Goal: Task Accomplishment & Management: Use online tool/utility

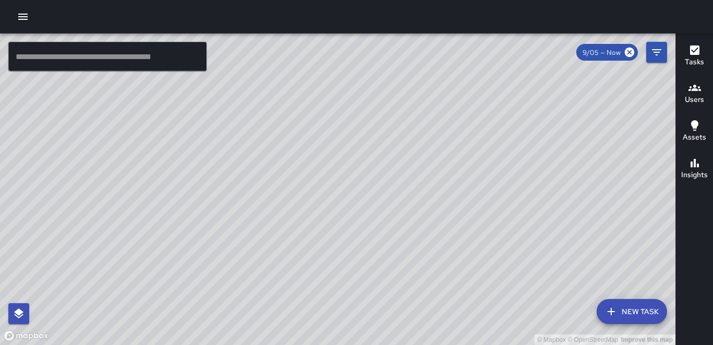
click at [22, 18] on icon "button" at bounding box center [23, 16] width 13 height 13
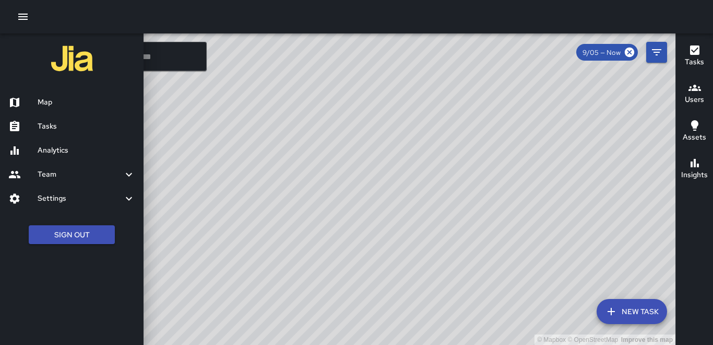
click at [56, 124] on h6 "Tasks" at bounding box center [87, 126] width 98 height 11
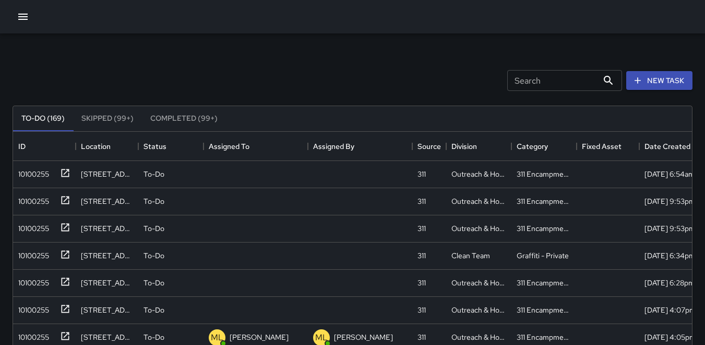
scroll to position [434, 671]
click at [32, 172] on div "10100255" at bounding box center [31, 171] width 35 height 15
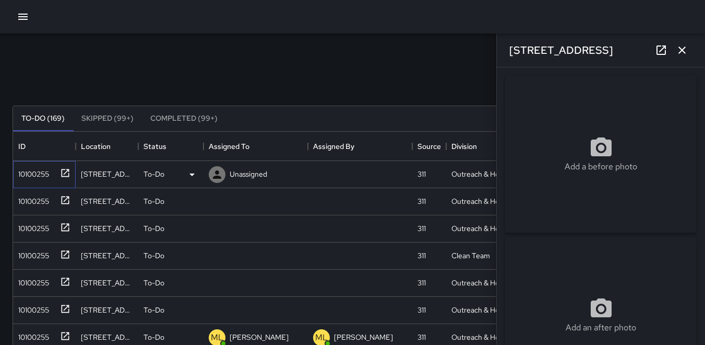
type input "**********"
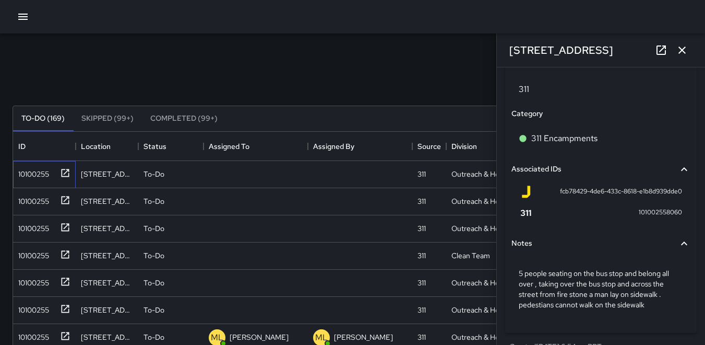
scroll to position [626, 0]
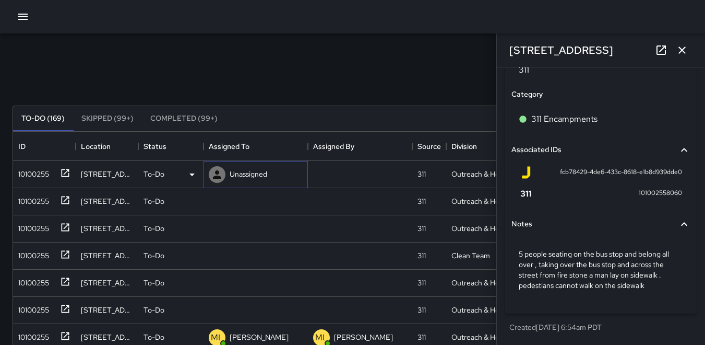
click at [214, 177] on icon at bounding box center [217, 174] width 8 height 8
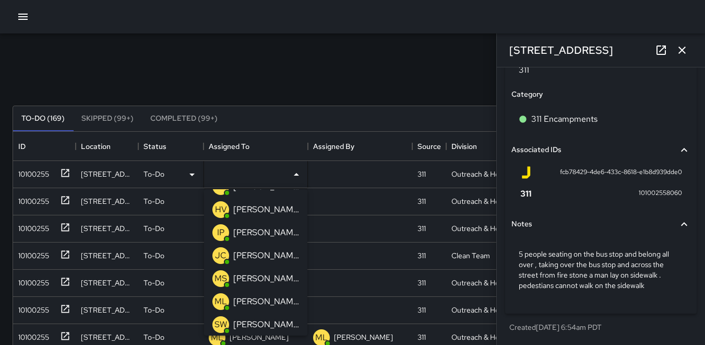
scroll to position [0, 0]
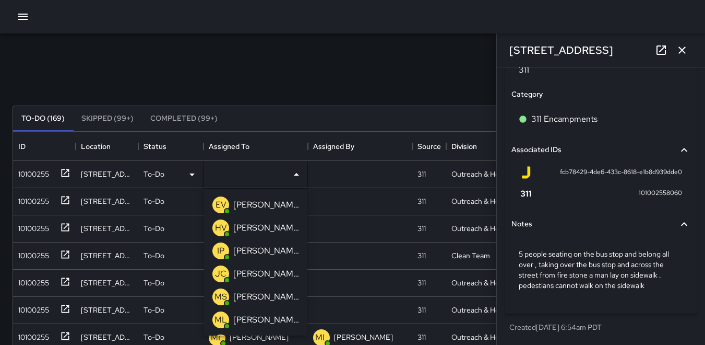
click at [217, 228] on p "HV" at bounding box center [221, 227] width 12 height 13
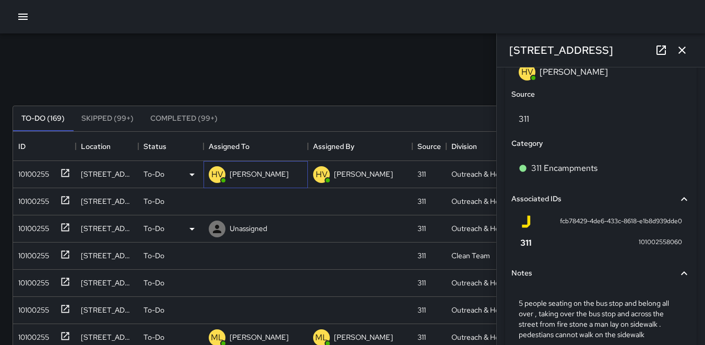
scroll to position [675, 0]
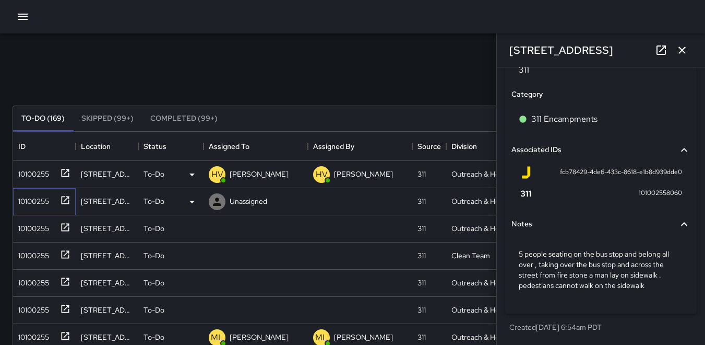
click at [38, 202] on div "10100255" at bounding box center [31, 199] width 35 height 15
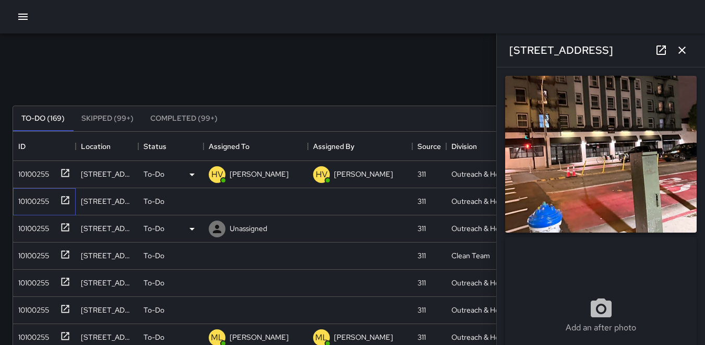
type input "**********"
click at [217, 201] on icon at bounding box center [217, 201] width 8 height 8
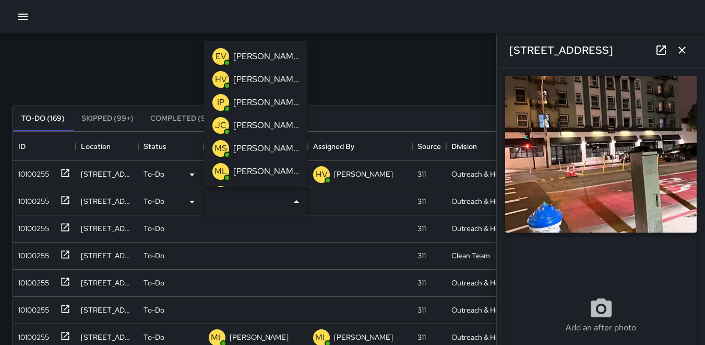
click at [220, 77] on p "HV" at bounding box center [221, 79] width 12 height 13
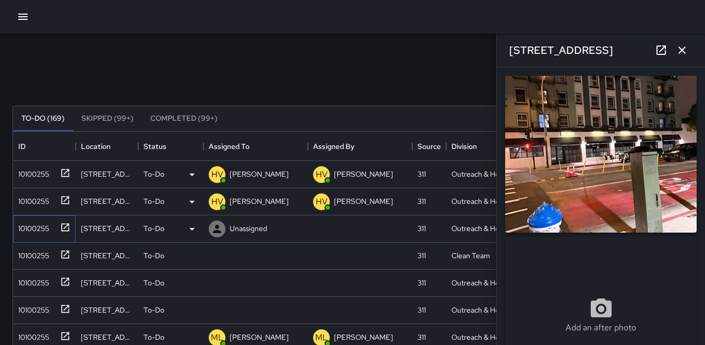
click at [32, 223] on div "10100255" at bounding box center [31, 226] width 35 height 15
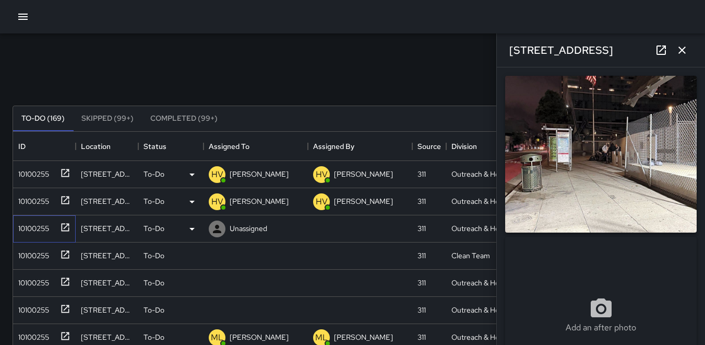
type input "**********"
click at [214, 228] on icon at bounding box center [217, 228] width 13 height 13
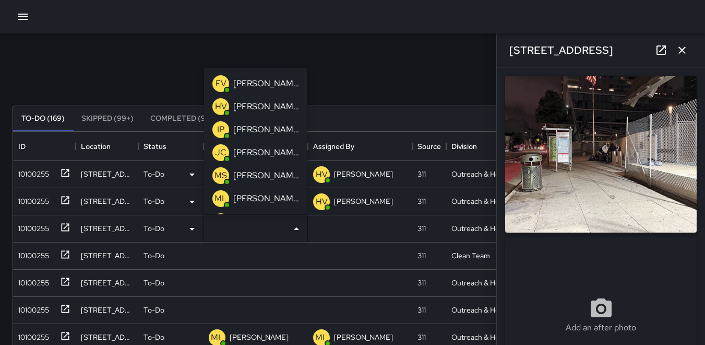
click at [220, 102] on p "HV" at bounding box center [221, 106] width 12 height 13
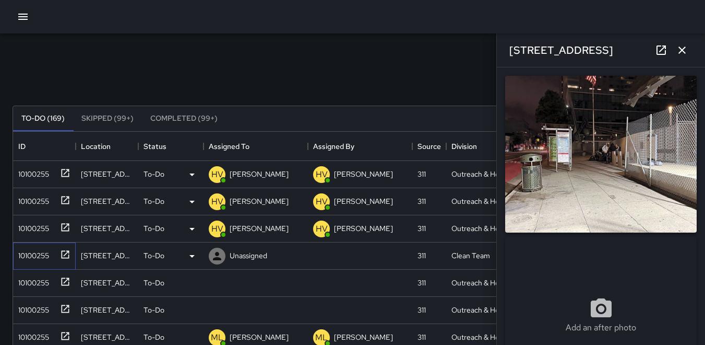
click at [41, 245] on div "10100255" at bounding box center [42, 253] width 56 height 17
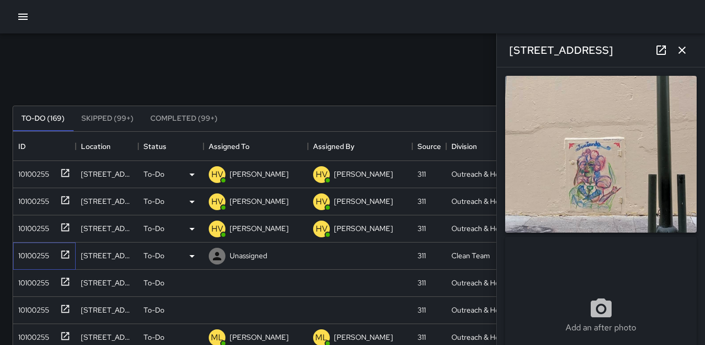
type input "**********"
click at [211, 252] on icon at bounding box center [217, 256] width 13 height 13
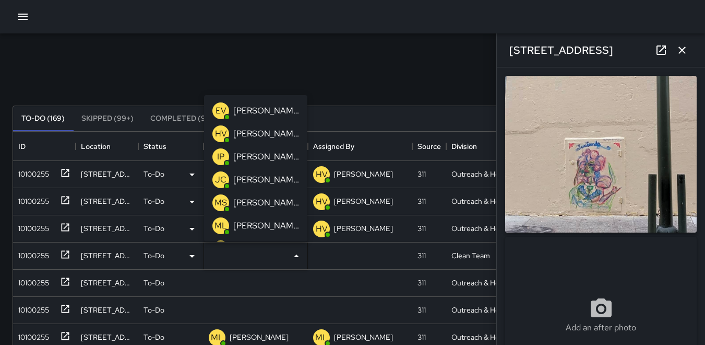
click at [222, 128] on p "HV" at bounding box center [221, 133] width 12 height 13
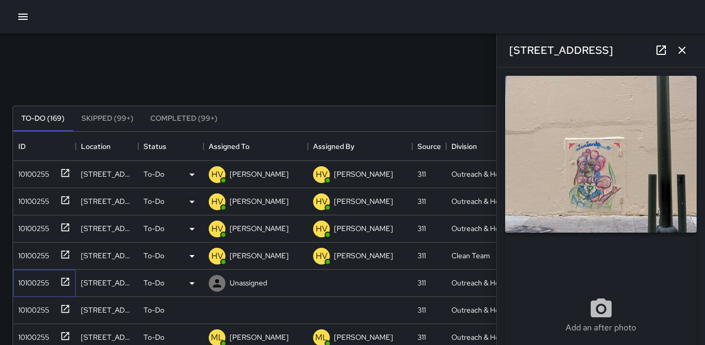
click at [44, 277] on div "10100255" at bounding box center [31, 280] width 35 height 15
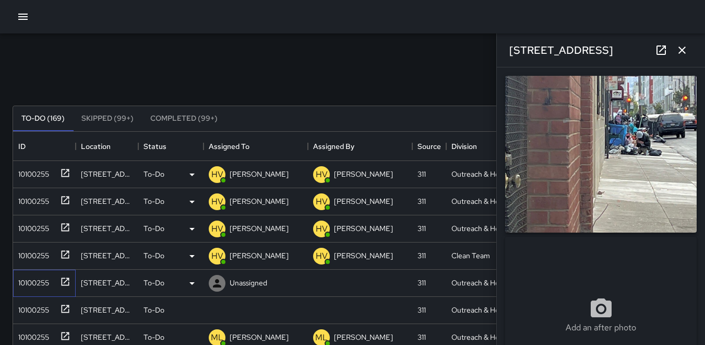
type input "**********"
click at [218, 287] on icon at bounding box center [217, 283] width 13 height 13
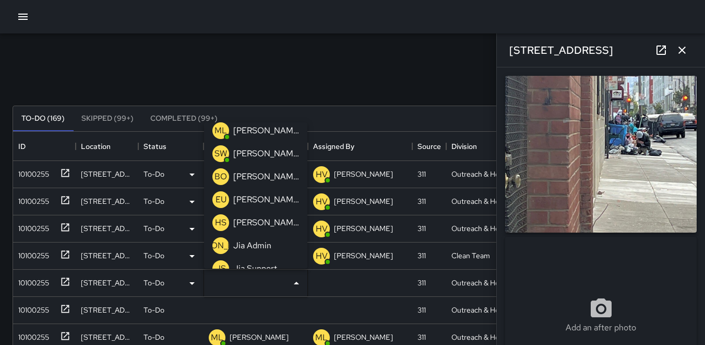
scroll to position [104, 0]
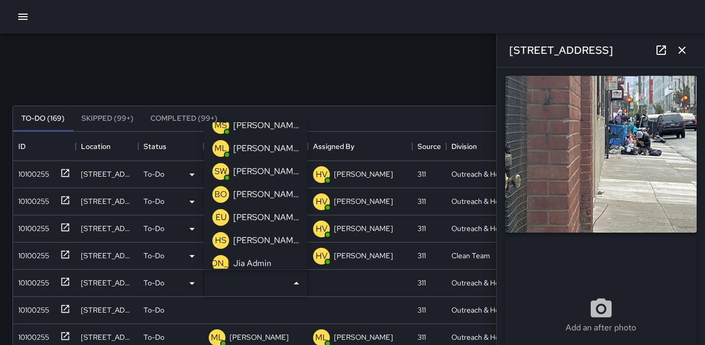
click at [221, 147] on p "ML" at bounding box center [221, 148] width 13 height 13
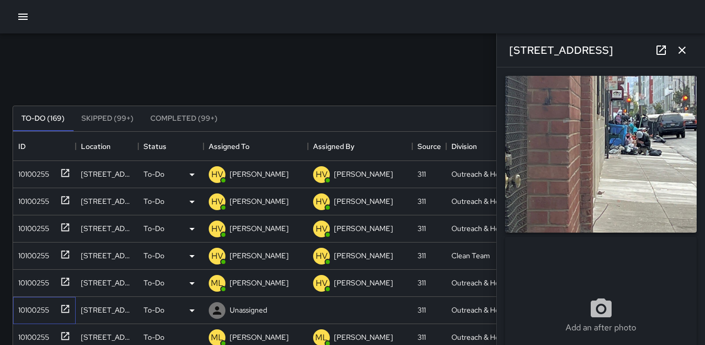
click at [30, 305] on div "10100255" at bounding box center [31, 307] width 35 height 15
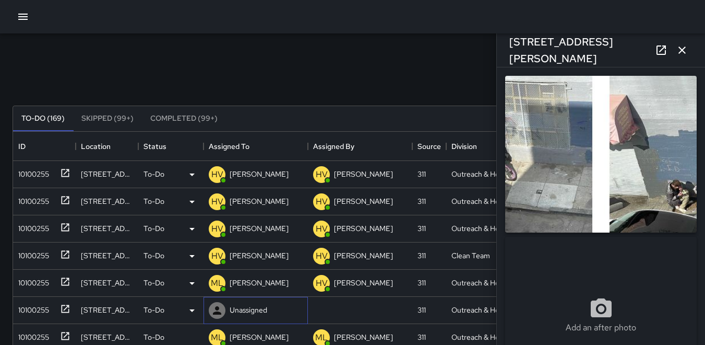
click at [217, 309] on icon at bounding box center [217, 310] width 8 height 8
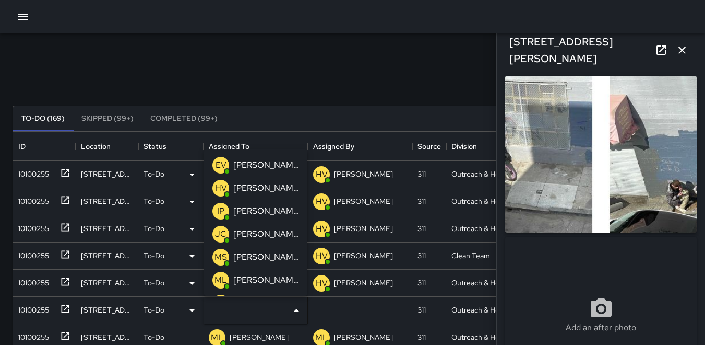
click at [225, 186] on p "HV" at bounding box center [221, 188] width 12 height 13
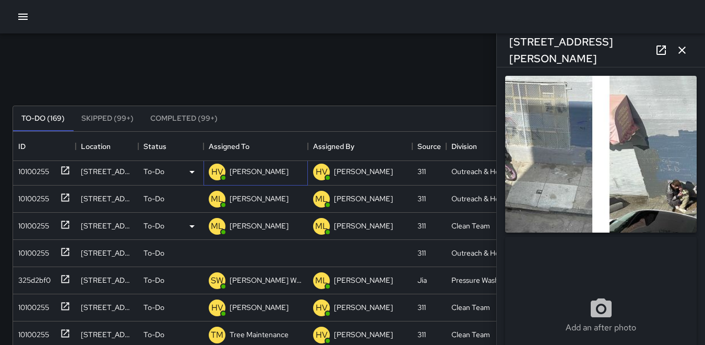
scroll to position [157, 0]
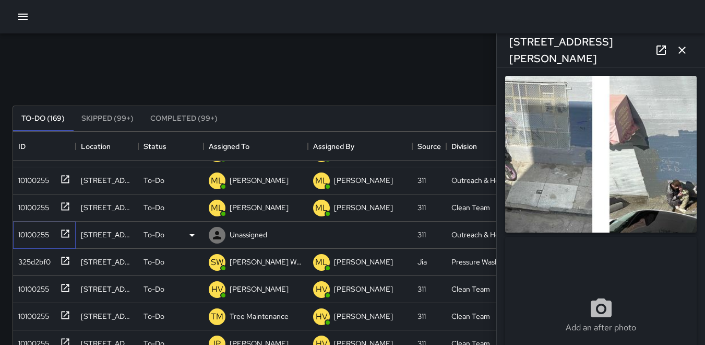
click at [29, 229] on div "10100255" at bounding box center [31, 232] width 35 height 15
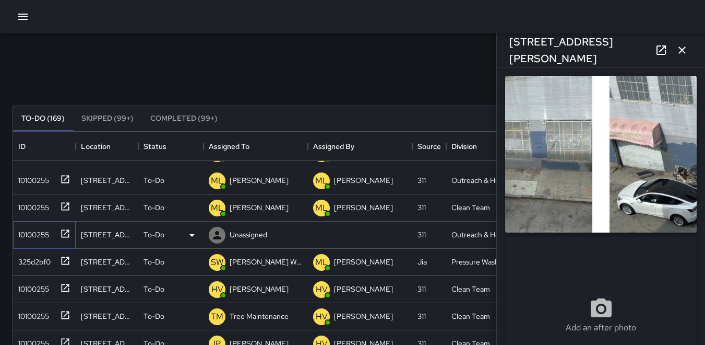
type input "**********"
click at [213, 232] on icon at bounding box center [217, 235] width 13 height 13
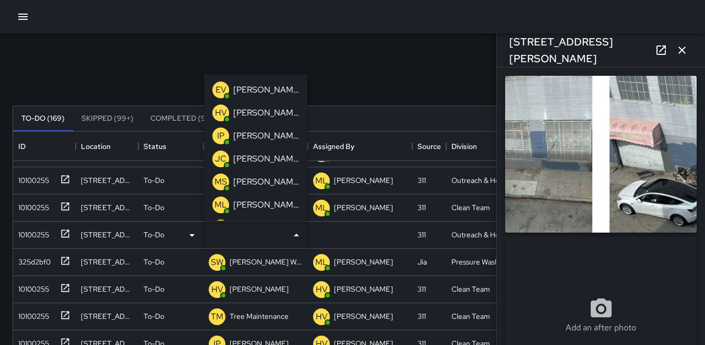
click at [217, 111] on p "HV" at bounding box center [221, 113] width 12 height 13
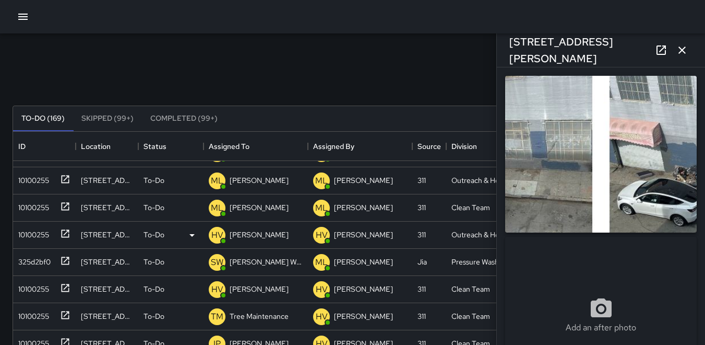
click at [685, 57] on button "button" at bounding box center [682, 50] width 21 height 21
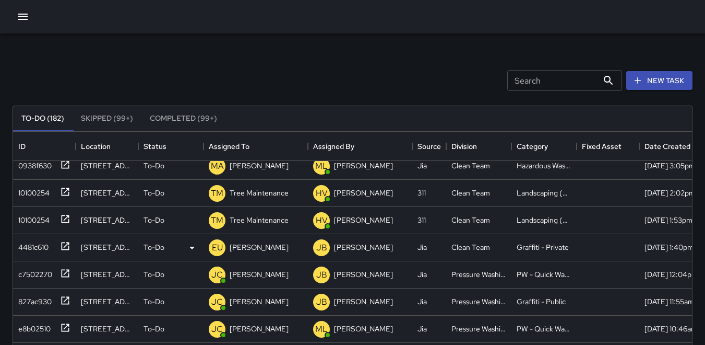
scroll to position [823, 0]
